Goal: Task Accomplishment & Management: Use online tool/utility

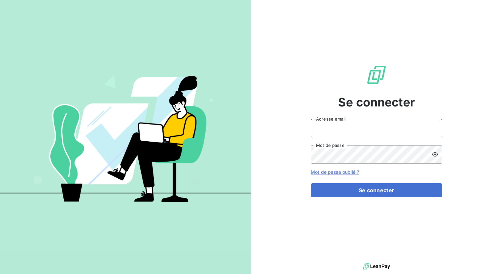
click at [386, 126] on input "Adresse email" at bounding box center [376, 128] width 131 height 18
type input "[EMAIL_ADDRESS][DOMAIN_NAME]"
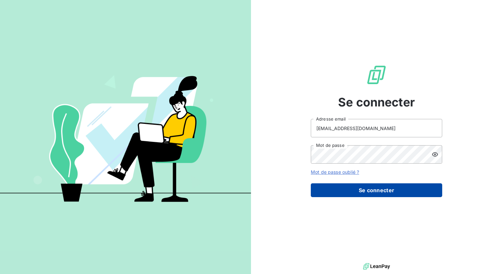
click at [409, 193] on button "Se connecter" at bounding box center [376, 190] width 131 height 14
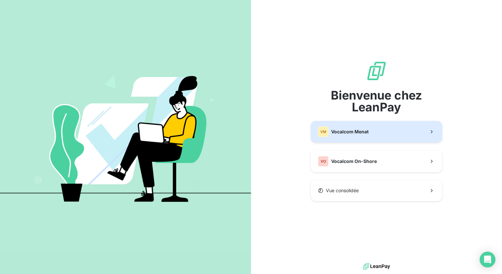
click at [376, 138] on button "VM Vocalcom Menat" at bounding box center [376, 132] width 131 height 22
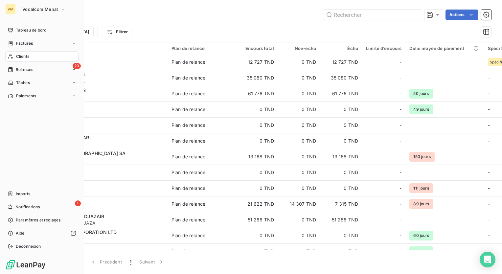
click at [20, 69] on span "Relances" at bounding box center [24, 70] width 17 height 6
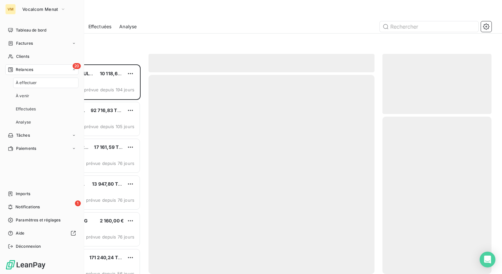
scroll to position [205, 104]
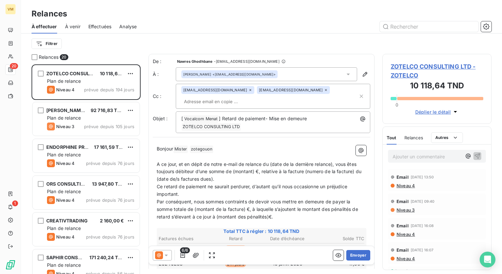
click at [170, 18] on div "Relances" at bounding box center [261, 14] width 481 height 12
click at [108, 27] on span "Effectuées" at bounding box center [99, 26] width 23 height 7
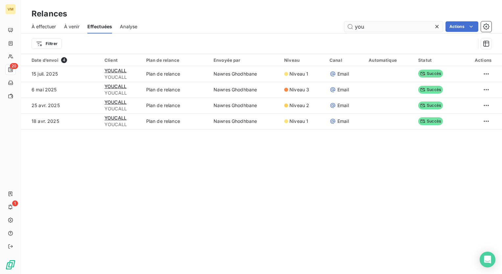
click at [366, 26] on input "you" at bounding box center [393, 26] width 99 height 11
type input "y"
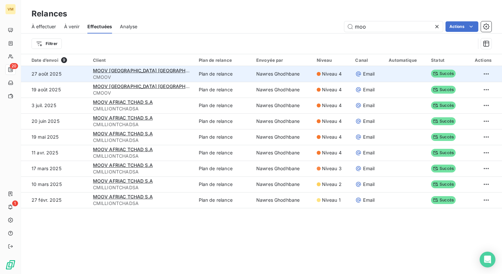
type input "moo"
click at [322, 74] on span "Niveau 4" at bounding box center [332, 74] width 20 height 7
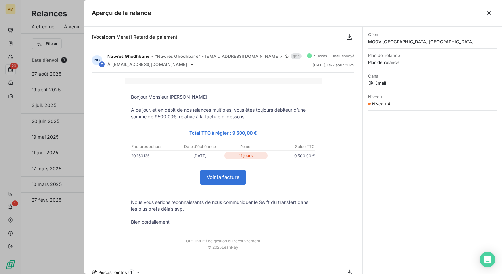
click at [489, 10] on button "button" at bounding box center [489, 13] width 11 height 11
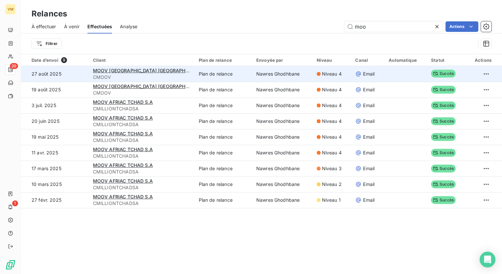
click at [325, 72] on span "Niveau 4" at bounding box center [332, 74] width 20 height 7
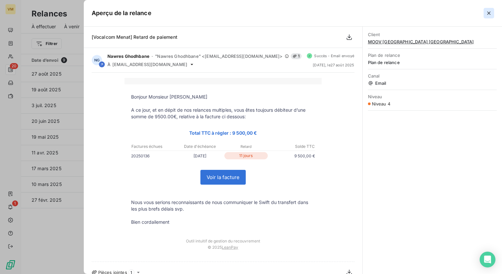
click at [488, 12] on icon "button" at bounding box center [489, 13] width 7 height 7
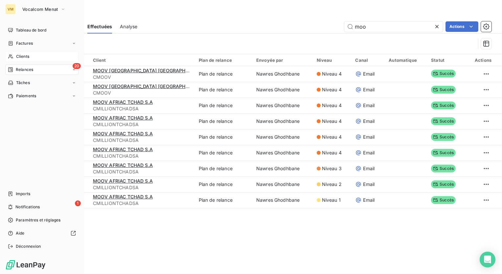
click at [34, 55] on div "Clients" at bounding box center [41, 56] width 73 height 11
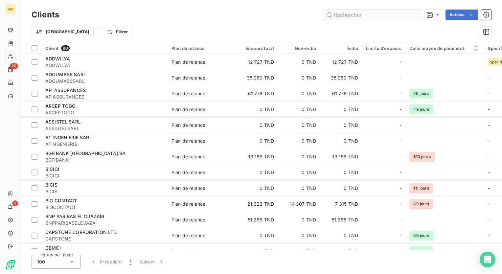
click at [367, 15] on input "text" at bounding box center [372, 15] width 99 height 11
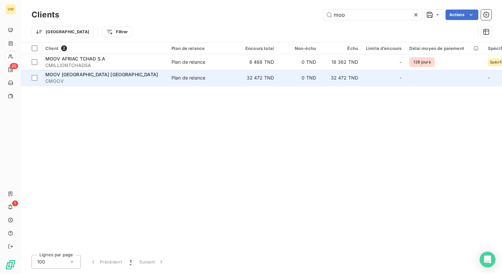
type input "moo"
click at [182, 77] on div "Plan de relance" at bounding box center [189, 78] width 34 height 7
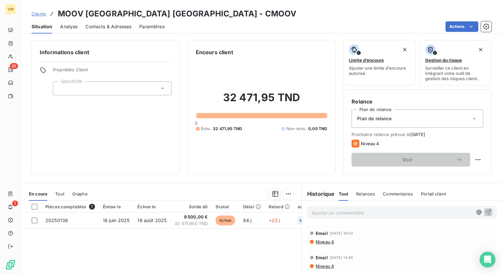
click at [114, 26] on span "Contacts & Adresses" at bounding box center [108, 26] width 46 height 7
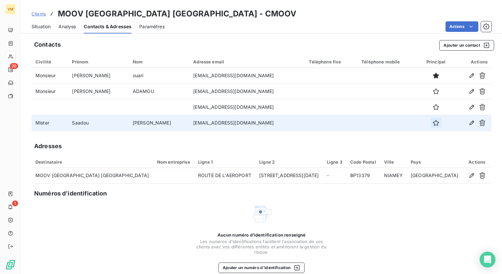
click at [433, 122] on icon "button" at bounding box center [436, 123] width 7 height 7
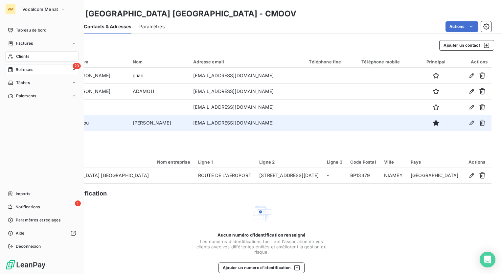
click at [19, 68] on span "Relances" at bounding box center [24, 70] width 17 height 6
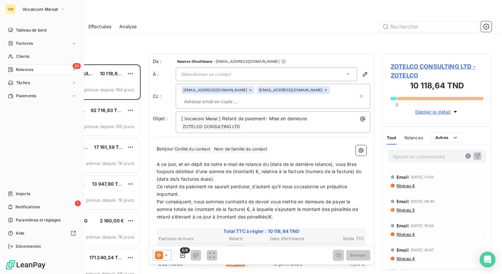
scroll to position [205, 104]
click at [28, 82] on span "À effectuer" at bounding box center [26, 83] width 21 height 6
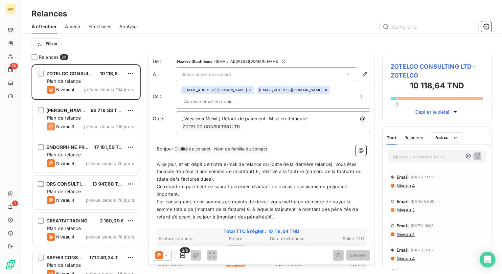
click at [201, 34] on div "Filtrer" at bounding box center [262, 44] width 460 height 20
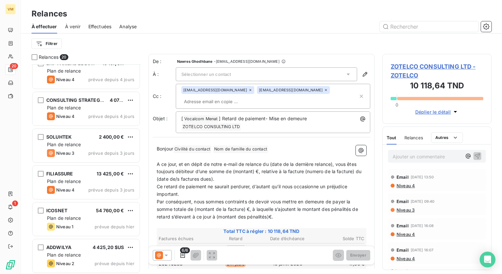
scroll to position [526, 0]
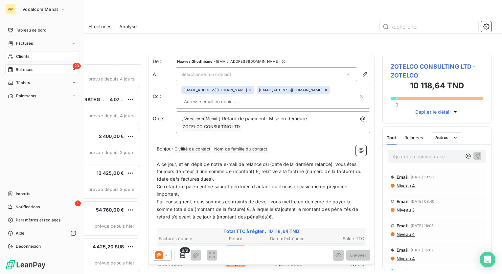
click at [28, 58] on span "Clients" at bounding box center [22, 57] width 13 height 6
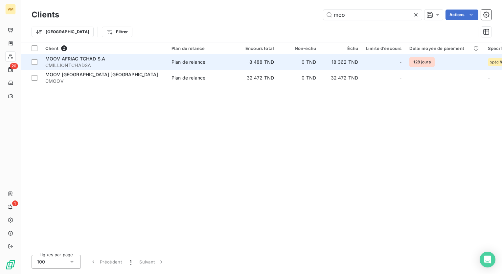
click at [359, 63] on td "18 362 TND" at bounding box center [341, 62] width 42 height 16
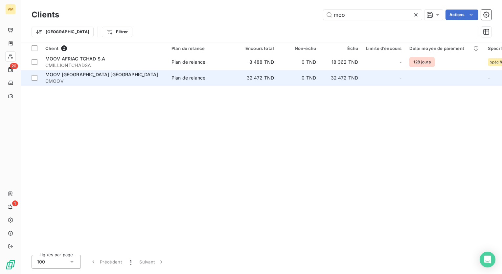
click at [291, 83] on td "0 TND" at bounding box center [299, 78] width 42 height 16
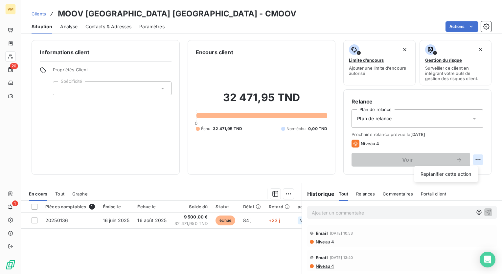
click at [474, 161] on html "VM 20 1 Clients MOOV AFRICA [GEOGRAPHIC_DATA] - CMOOV Situation Analyse Contact…" at bounding box center [251, 137] width 502 height 274
click at [458, 170] on div "Replanifier cette action" at bounding box center [446, 174] width 59 height 11
select select "8"
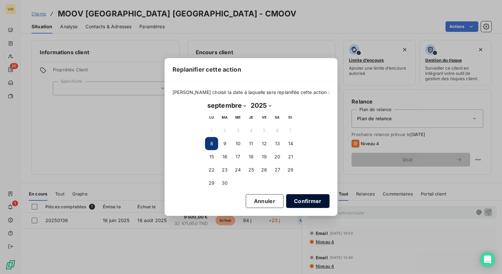
click at [291, 200] on button "Confirmer" at bounding box center [307, 201] width 43 height 14
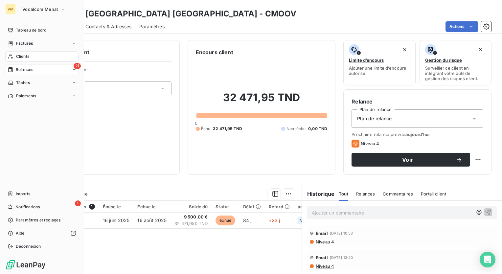
click at [23, 73] on div "21 Relances" at bounding box center [41, 69] width 73 height 11
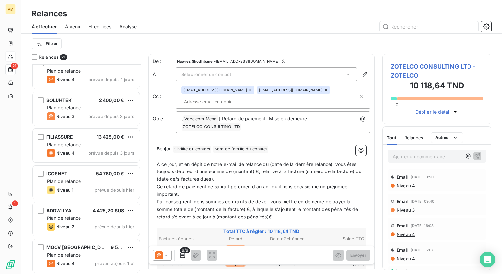
scroll to position [563, 0]
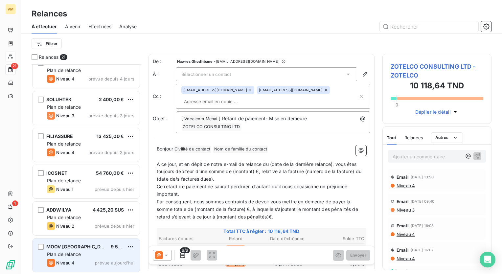
click at [124, 249] on div "9 500,00 €" at bounding box center [117, 246] width 13 height 7
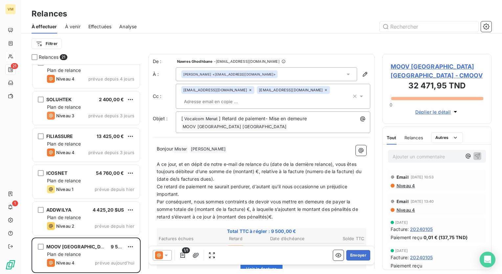
click at [268, 143] on div "Bonjour Mister ﻿ [PERSON_NAME] ﻿ ﻿ ﻿ A ce jour, et en dépit de notre e-mail de …" at bounding box center [262, 274] width 218 height 267
drag, startPoint x: 315, startPoint y: 120, endPoint x: 269, endPoint y: 117, distance: 46.4
click at [269, 117] on p "[ Vocalcom Menat ﻿ ] Retard de paiement- Mise en demeure MOOV AFRICA [GEOGRAPHI…" at bounding box center [274, 123] width 187 height 16
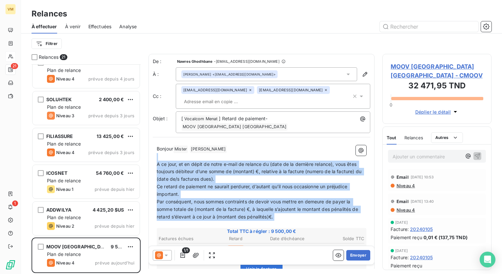
drag, startPoint x: 171, startPoint y: 147, endPoint x: 269, endPoint y: 216, distance: 120.0
click at [269, 216] on div "Bonjour Mister ﻿ [PERSON_NAME] ﻿ ﻿ ﻿ A ce jour, et en dépit de notre e-mail de …" at bounding box center [262, 275] width 210 height 260
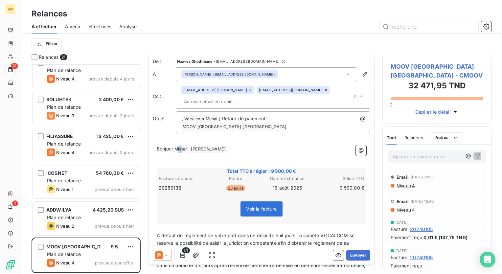
drag, startPoint x: 179, startPoint y: 141, endPoint x: 183, endPoint y: 144, distance: 4.7
click at [183, 146] on span "Mister ﻿" at bounding box center [180, 150] width 14 height 8
click at [201, 145] on p "Bonjour [PERSON_NAME] ﻿ ﻿" at bounding box center [262, 149] width 210 height 8
click at [202, 146] on span "[PERSON_NAME] ﻿" at bounding box center [191, 150] width 37 height 8
click at [193, 146] on span "Bonjour M.Saas$dou," at bounding box center [180, 149] width 47 height 6
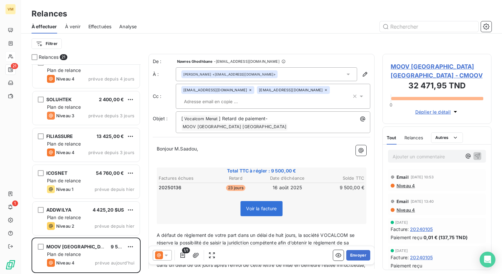
click at [218, 145] on p "Bonjour M.Saadou," at bounding box center [262, 149] width 210 height 8
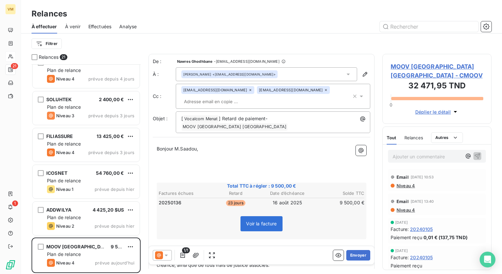
click at [169, 258] on icon at bounding box center [166, 255] width 7 height 7
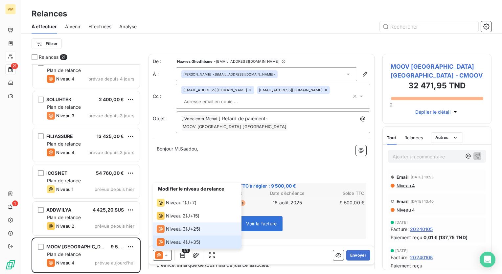
click at [174, 233] on li "Niveau 3 ( J+25 )" at bounding box center [197, 228] width 89 height 13
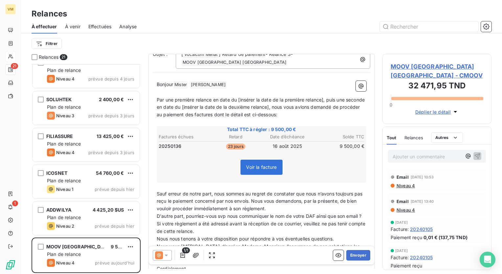
scroll to position [66, 0]
click at [164, 255] on icon at bounding box center [166, 255] width 7 height 7
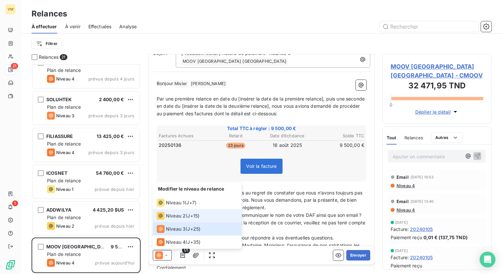
click at [169, 216] on span "Niveau 2" at bounding box center [176, 216] width 20 height 7
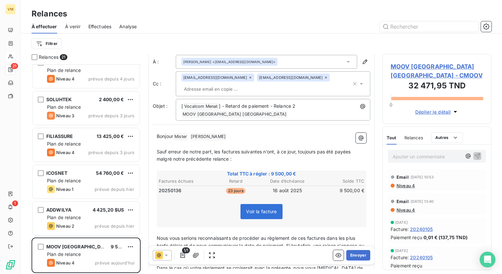
scroll to position [33, 0]
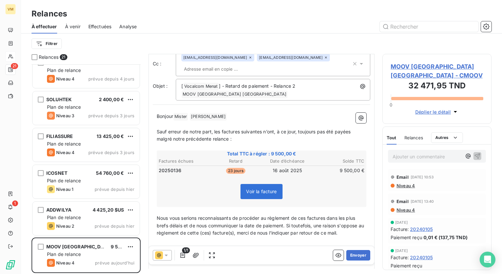
drag, startPoint x: 154, startPoint y: 209, endPoint x: 187, endPoint y: 214, distance: 32.9
click at [187, 214] on div "Bonjour Mister ﻿ [PERSON_NAME] ﻿ ﻿ ﻿ Sauf erreur de notre part, les factures su…" at bounding box center [262, 212] width 218 height 207
drag, startPoint x: 157, startPoint y: 211, endPoint x: 238, endPoint y: 213, distance: 80.8
click at [238, 215] on span "Nous vous serions reconnaissants de procéder au règlement de ces factures dans …" at bounding box center [261, 225] width 209 height 21
copy span "Nous vous serions reconnaissants de"
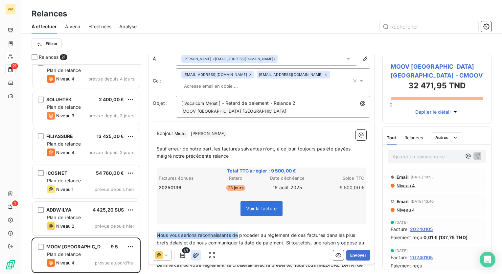
scroll to position [0, 0]
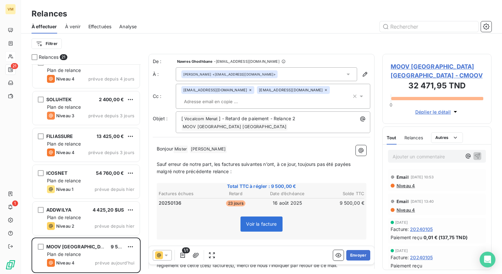
click at [168, 253] on icon at bounding box center [166, 255] width 7 height 7
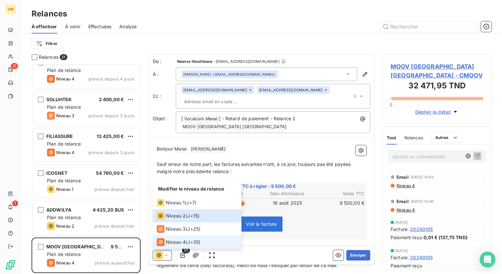
click at [173, 239] on div "Niveau 4" at bounding box center [171, 242] width 29 height 8
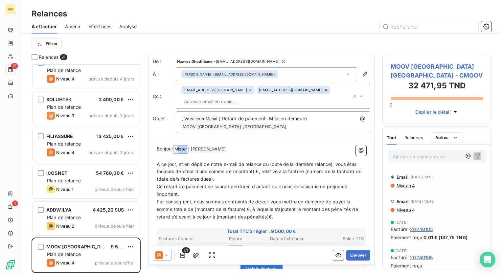
drag, startPoint x: 179, startPoint y: 149, endPoint x: 281, endPoint y: 217, distance: 122.4
click at [279, 218] on div "Bonjour Mister ﻿ [PERSON_NAME] ﻿ ﻿ ﻿ A ce jour, et en dépit de notre e-mail de …" at bounding box center [262, 275] width 210 height 260
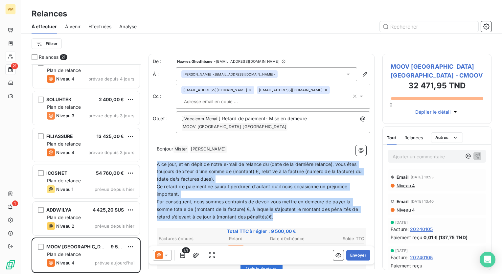
drag, startPoint x: 281, startPoint y: 217, endPoint x: 157, endPoint y: 162, distance: 135.2
click at [157, 162] on div "Bonjour Mister ﻿ [PERSON_NAME] ﻿ ﻿ ﻿ A ce jour, et en dépit de notre e-mail de …" at bounding box center [262, 275] width 210 height 260
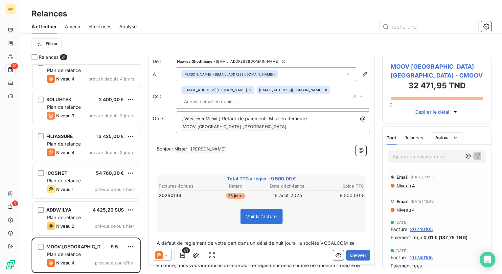
click at [185, 149] on span "Mister ﻿" at bounding box center [180, 150] width 14 height 8
click at [204, 150] on span "[PERSON_NAME] ﻿" at bounding box center [191, 150] width 37 height 8
click at [218, 149] on p "Bonjour M.Saadou," at bounding box center [262, 149] width 210 height 8
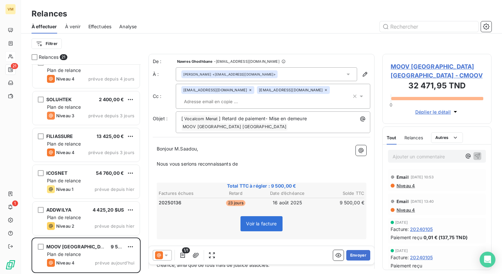
click at [260, 164] on p "Nous vous serions reconnaissants de" at bounding box center [262, 164] width 210 height 8
drag, startPoint x: 317, startPoint y: 121, endPoint x: 269, endPoint y: 116, distance: 47.9
click at [269, 116] on p "[ Vocalcom Menat ﻿ ] Retard de paiement- Mise en demeure MOOV AFRICA [GEOGRAPHI…" at bounding box center [274, 123] width 187 height 16
click at [351, 160] on p "Nous vous serions reconnaissants de nous communiquer le Swift du transfert ASAP" at bounding box center [262, 164] width 210 height 8
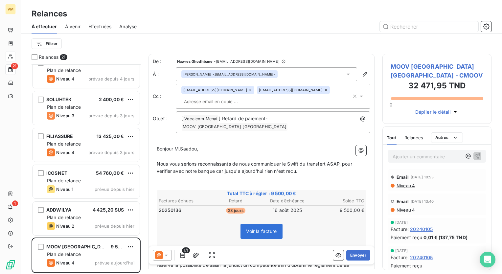
drag, startPoint x: 159, startPoint y: 153, endPoint x: 235, endPoint y: 165, distance: 76.5
click at [277, 171] on div "Bonjour M.Saadou, ﻿ Nous vous serions reconnaissants de nous communiquer le Swi…" at bounding box center [262, 256] width 210 height 222
drag, startPoint x: 154, startPoint y: 154, endPoint x: 158, endPoint y: 156, distance: 4.5
click at [158, 156] on div "Bonjour M.Saadou, ﻿ Nous vous serions reconnaissants de nous communiquer le Swi…" at bounding box center [262, 256] width 218 height 230
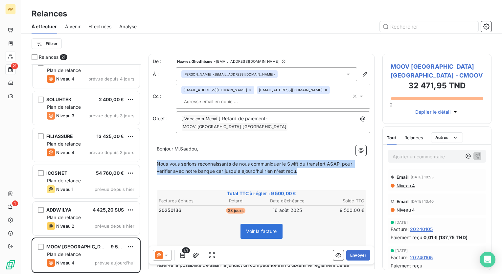
drag, startPoint x: 157, startPoint y: 156, endPoint x: 310, endPoint y: 168, distance: 153.6
click at [310, 168] on p "Nous vous serions reconnaissants de nous communiquer le Swift du transfert ASAP…" at bounding box center [262, 167] width 210 height 15
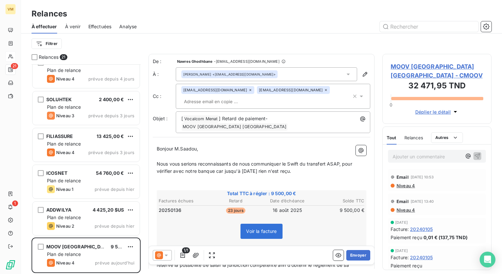
click at [165, 175] on p "﻿" at bounding box center [262, 179] width 210 height 8
click at [162, 183] on p "﻿" at bounding box center [262, 187] width 210 height 8
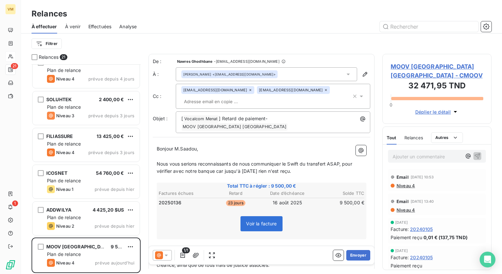
click at [359, 98] on icon at bounding box center [361, 96] width 7 height 7
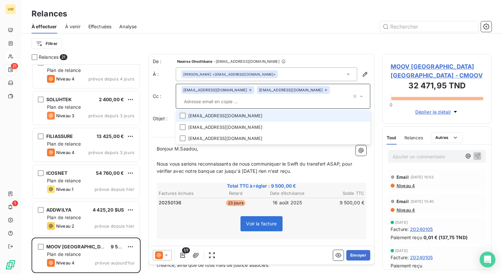
click at [217, 117] on li "[EMAIL_ADDRESS][DOMAIN_NAME]" at bounding box center [273, 115] width 195 height 11
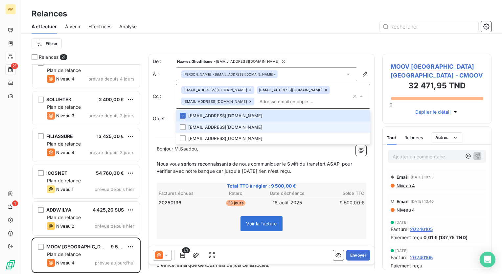
click at [219, 127] on li "[EMAIL_ADDRESS][DOMAIN_NAME]" at bounding box center [273, 127] width 195 height 11
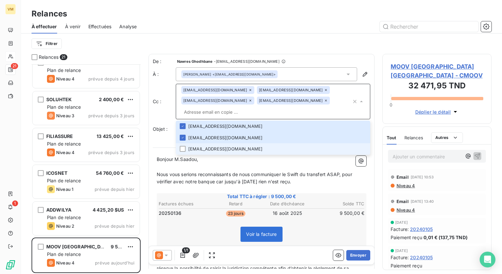
click at [219, 143] on li "[EMAIL_ADDRESS][DOMAIN_NAME]" at bounding box center [273, 148] width 195 height 11
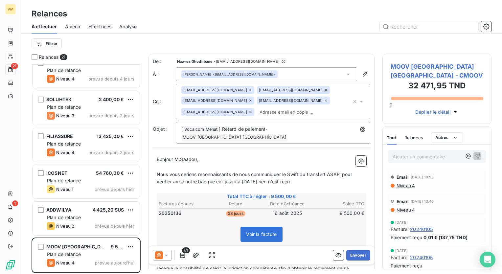
click at [263, 163] on p "﻿" at bounding box center [262, 167] width 210 height 8
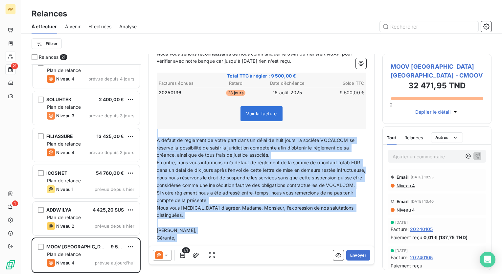
scroll to position [129, 0]
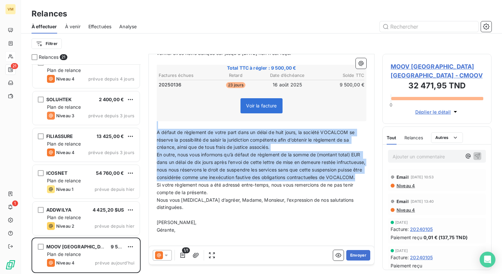
drag, startPoint x: 172, startPoint y: 178, endPoint x: 267, endPoint y: 176, distance: 95.6
click at [267, 176] on div "Bonjour M.Saadou, ﻿ Nous vous serions reconnaissants de nous communiquer le Swi…" at bounding box center [262, 134] width 210 height 214
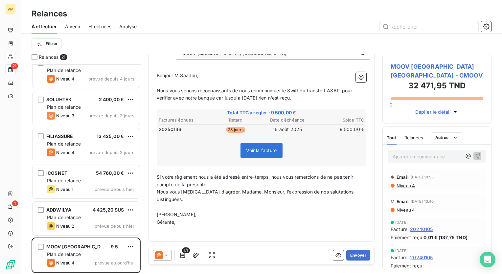
scroll to position [69, 0]
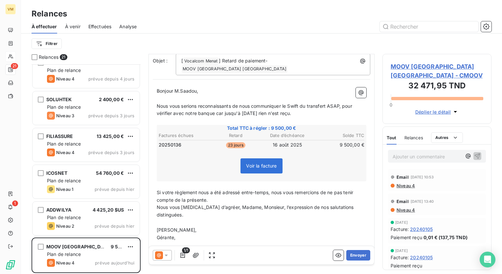
click at [229, 196] on p "Si votre règlement nous a été adressé entre-temps, nous vous remercions de ne p…" at bounding box center [262, 196] width 210 height 15
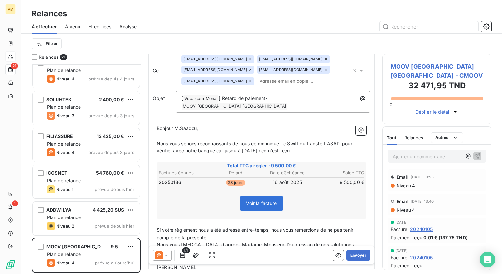
drag, startPoint x: 229, startPoint y: 196, endPoint x: 241, endPoint y: 234, distance: 40.2
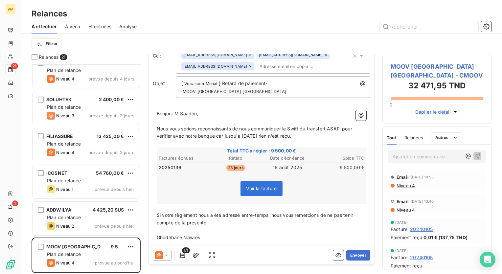
scroll to position [54, 0]
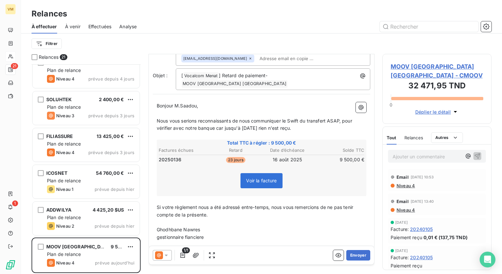
drag, startPoint x: 217, startPoint y: 227, endPoint x: 148, endPoint y: 228, distance: 69.3
click at [148, 228] on div "Relances 21 BNP PARIBAS EL DJAZAIR 15 107,68 € Plan de relance Niveau 4 prévue …" at bounding box center [261, 164] width 481 height 220
drag, startPoint x: 199, startPoint y: 231, endPoint x: 200, endPoint y: 242, distance: 11.2
click at [200, 234] on p "gestionnaire fianciere" at bounding box center [262, 238] width 210 height 8
click at [234, 234] on p "gestionnaire fianciére" at bounding box center [262, 238] width 210 height 8
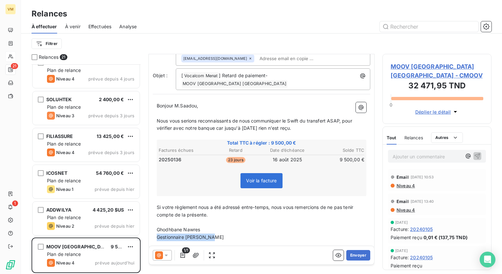
drag, startPoint x: 212, startPoint y: 230, endPoint x: 151, endPoint y: 230, distance: 61.1
click at [151, 230] on div "De : Nawres Ghodhbane - [EMAIL_ADDRESS][DOMAIN_NAME] À : [PERSON_NAME] <[EMAIL_…" at bounding box center [262, 124] width 226 height 249
drag, startPoint x: 214, startPoint y: 225, endPoint x: 224, endPoint y: 223, distance: 11.1
click at [224, 226] on p "Ghodhbane Nawres" at bounding box center [262, 230] width 210 height 8
drag, startPoint x: 208, startPoint y: 223, endPoint x: 189, endPoint y: 222, distance: 19.4
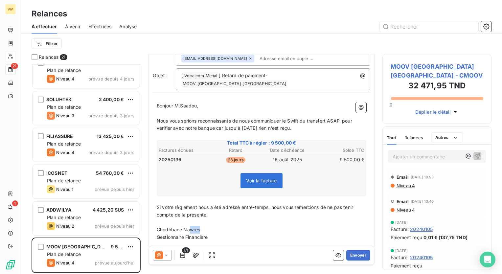
click at [189, 226] on p "Ghodhbane Nawres" at bounding box center [262, 230] width 210 height 8
click at [251, 226] on p "[DEMOGRAPHIC_DATA] NAWRES" at bounding box center [262, 230] width 210 height 8
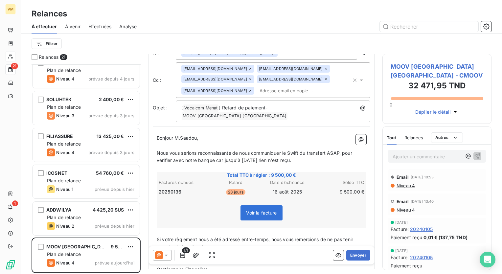
scroll to position [0, 0]
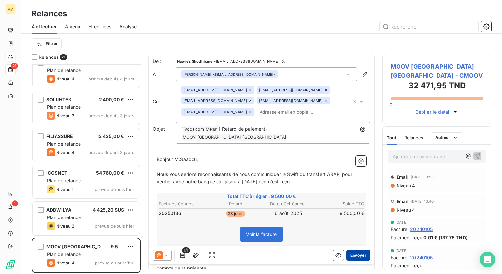
click at [355, 257] on button "Envoyer" at bounding box center [358, 255] width 24 height 11
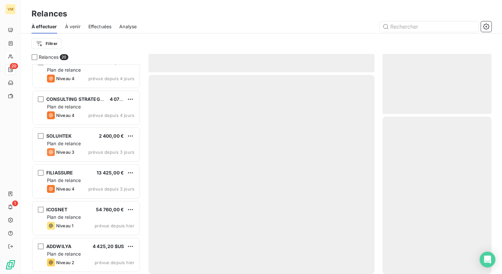
scroll to position [526, 0]
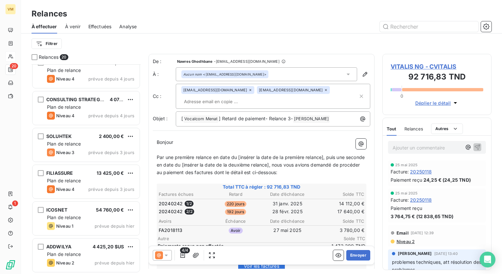
click at [264, 36] on div "Filtrer" at bounding box center [262, 44] width 460 height 20
